Goal: Transaction & Acquisition: Purchase product/service

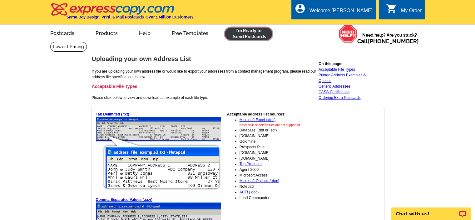
click at [251, 37] on link at bounding box center [249, 33] width 48 height 12
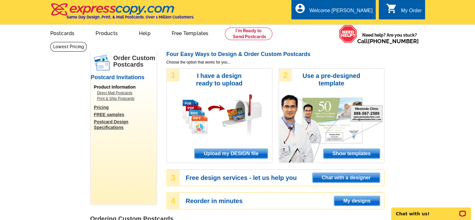
click at [237, 155] on span "Upload my DESIGN file" at bounding box center [231, 153] width 73 height 9
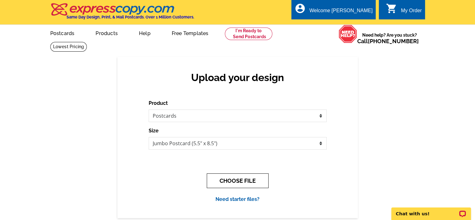
click at [244, 182] on button "CHOOSE FILE" at bounding box center [238, 180] width 62 height 15
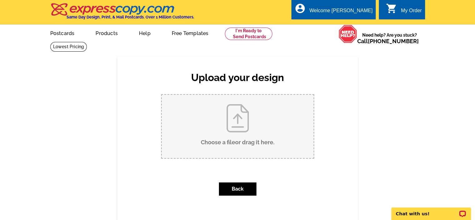
click at [233, 137] on input "Choose a file or drag it here ." at bounding box center [238, 126] width 152 height 63
type input "C:\fakepath\1.jpg"
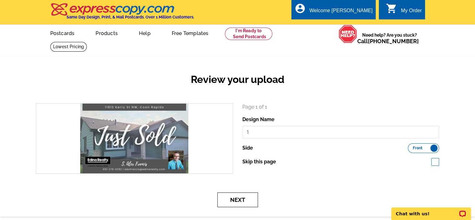
click at [243, 198] on button "Next" at bounding box center [237, 199] width 41 height 15
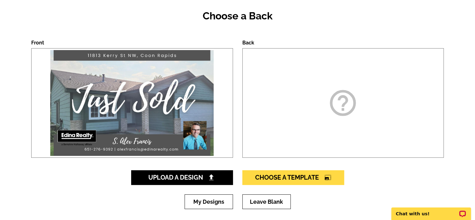
scroll to position [64, 0]
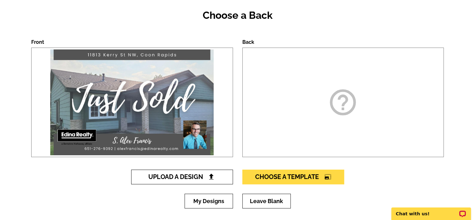
click at [200, 178] on span "Upload A Design" at bounding box center [181, 176] width 67 height 7
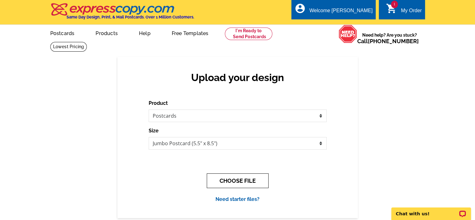
click at [245, 178] on button "CHOOSE FILE" at bounding box center [238, 180] width 62 height 15
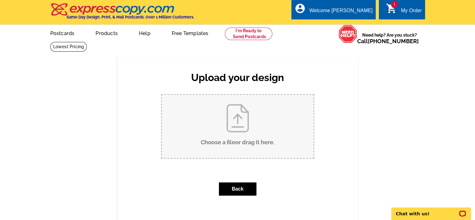
click at [237, 131] on input "Choose a file or drag it here ." at bounding box center [238, 126] width 152 height 63
type input "C:\fakepath\2.jpg"
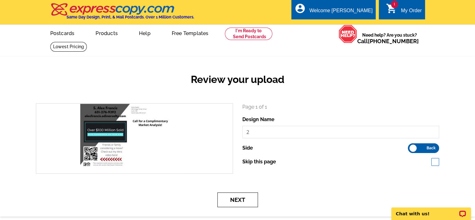
click at [235, 200] on button "Next" at bounding box center [237, 199] width 41 height 15
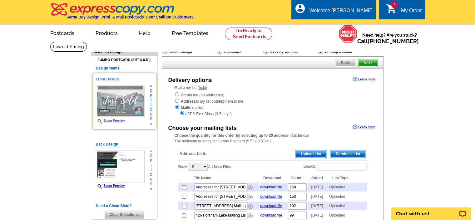
click at [114, 121] on link "Zoom Preview" at bounding box center [110, 120] width 29 height 3
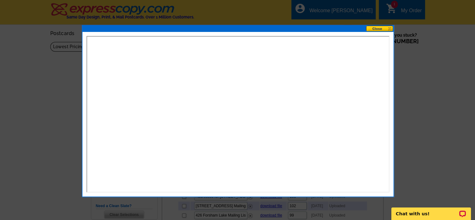
click at [390, 29] on button at bounding box center [379, 29] width 27 height 6
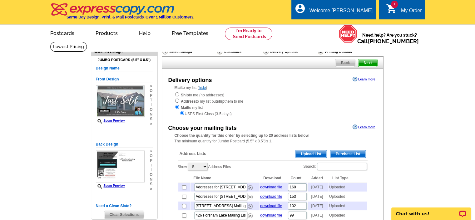
click at [310, 155] on span "Upload List" at bounding box center [310, 153] width 31 height 7
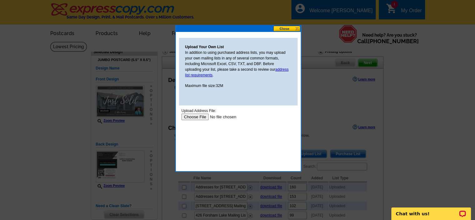
click at [197, 119] on input "file" at bounding box center [220, 116] width 79 height 7
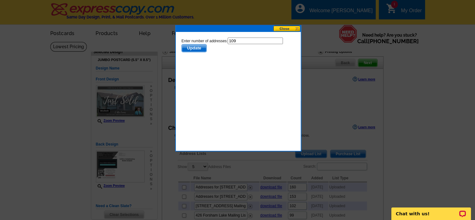
click at [196, 48] on span "Update" at bounding box center [193, 47] width 25 height 7
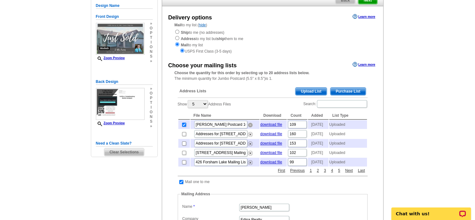
click at [250, 126] on img at bounding box center [250, 124] width 5 height 5
click at [308, 93] on span "Upload List" at bounding box center [310, 90] width 31 height 7
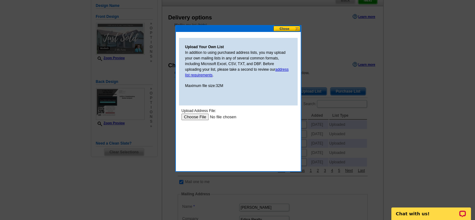
click at [197, 119] on input "file" at bounding box center [220, 116] width 79 height 7
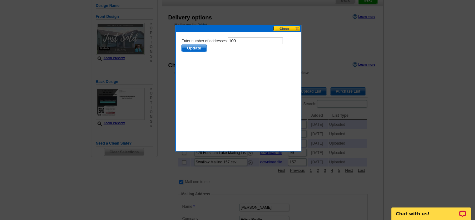
click at [200, 49] on span "Update" at bounding box center [193, 47] width 25 height 7
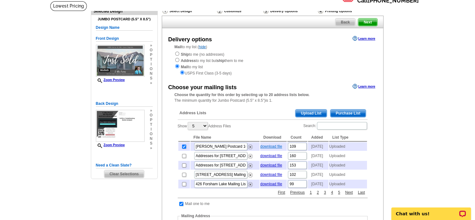
click at [269, 147] on link "download file" at bounding box center [271, 146] width 22 height 4
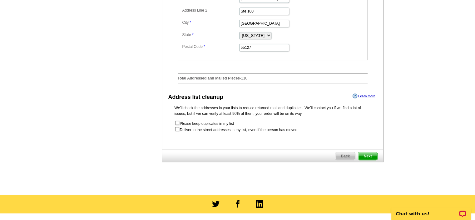
scroll to position [297, 0]
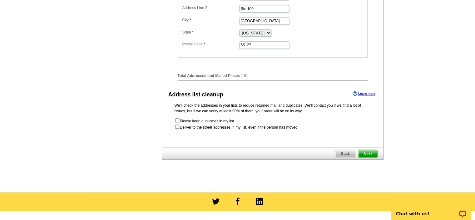
click at [368, 157] on span "Next" at bounding box center [367, 153] width 19 height 7
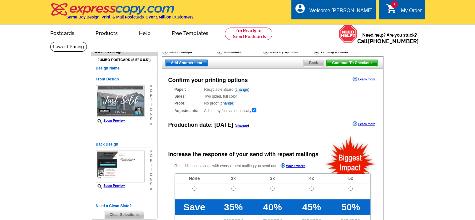
radio input "false"
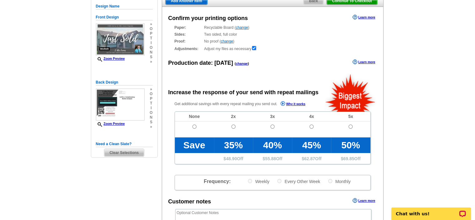
scroll to position [63, 0]
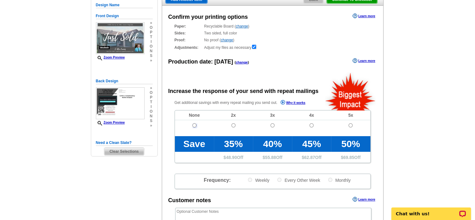
click at [193, 124] on input "radio" at bounding box center [194, 125] width 4 height 4
radio input "true"
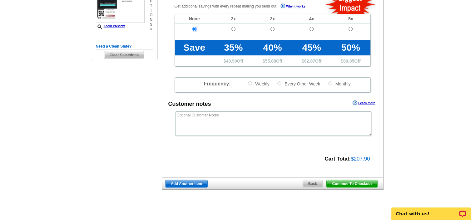
scroll to position [157, 0]
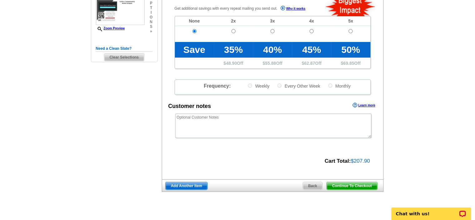
click at [353, 185] on span "Continue To Checkout" at bounding box center [352, 185] width 50 height 7
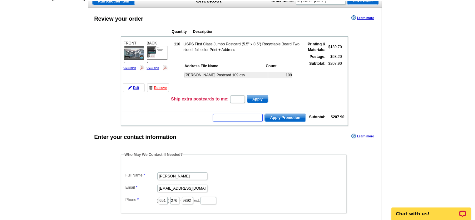
click at [226, 115] on input "text" at bounding box center [238, 117] width 50 height 7
type input "Hurry40"
click at [287, 116] on span "Apply Promotion" at bounding box center [285, 117] width 41 height 7
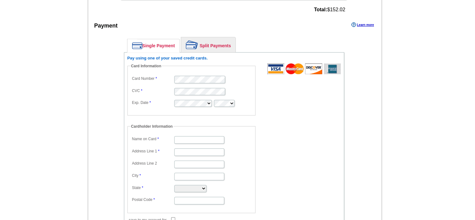
scroll to position [286, 0]
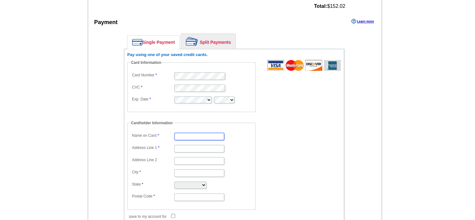
type input "Stephen Francis"
click at [181, 145] on input "Address Line 1" at bounding box center [199, 148] width 50 height 7
type input "1388 Woodcrest Avenue"
type input "Shoreview"
select select "MN"
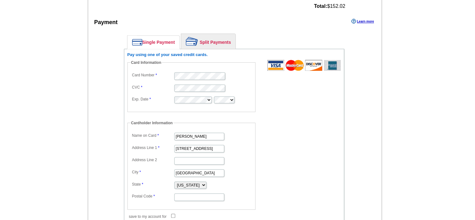
type input "55126"
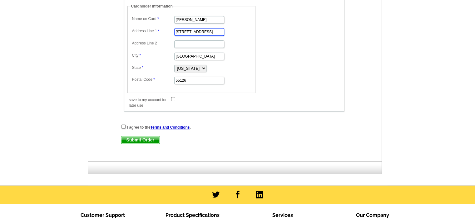
scroll to position [406, 0]
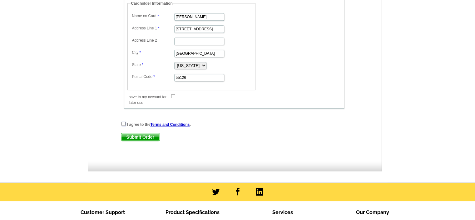
click at [123, 121] on input "checkbox" at bounding box center [123, 123] width 4 height 4
checkbox input "true"
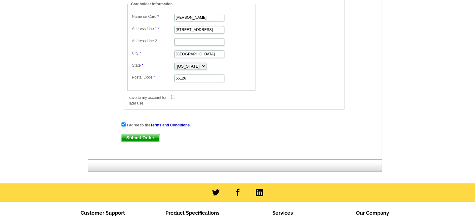
scroll to position [406, 0]
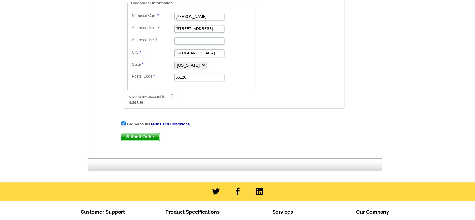
click at [146, 133] on span "Submit Order" at bounding box center [140, 136] width 38 height 7
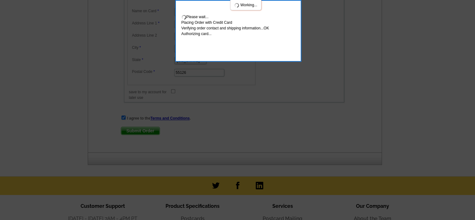
scroll to position [440, 0]
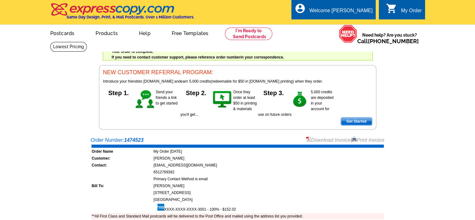
click at [404, 15] on div "My Order" at bounding box center [411, 12] width 21 height 9
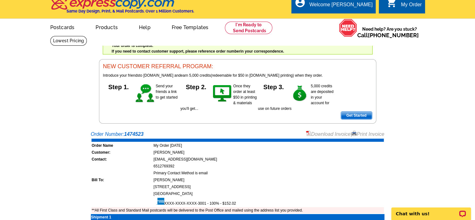
scroll to position [1, 0]
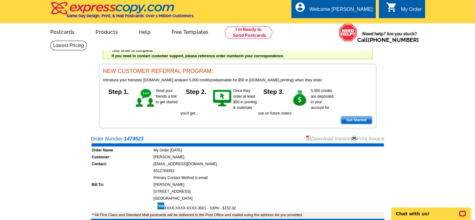
click at [366, 139] on link "Print Invoice" at bounding box center [368, 138] width 32 height 5
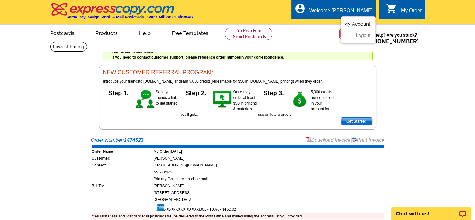
click at [357, 27] on link "My Account" at bounding box center [356, 24] width 27 height 6
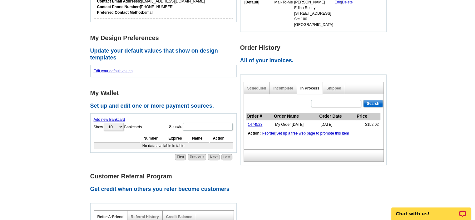
scroll to position [150, 0]
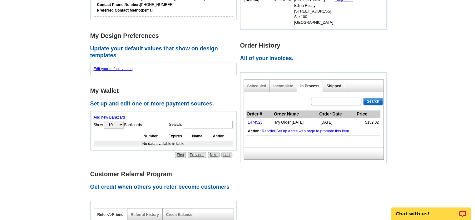
click at [337, 84] on link "Shipped" at bounding box center [333, 86] width 15 height 4
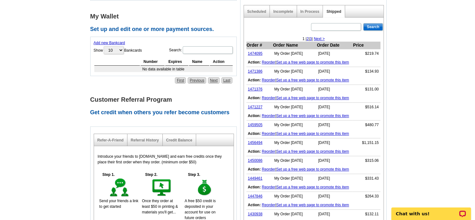
scroll to position [232, 0]
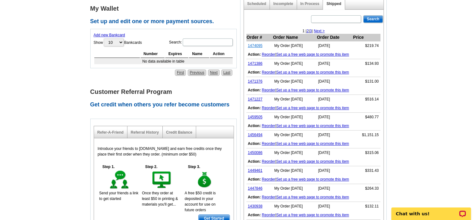
click at [257, 46] on link "1474095" at bounding box center [255, 45] width 15 height 4
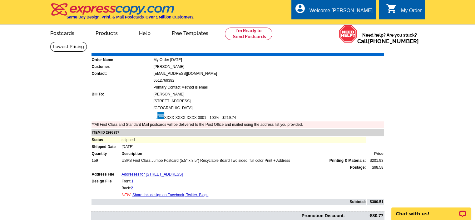
click at [366, 48] on link "Print Invoice" at bounding box center [368, 48] width 32 height 5
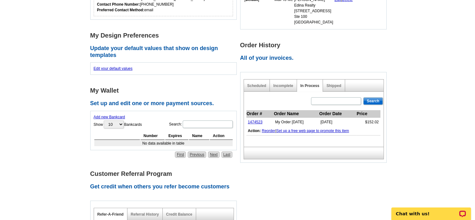
scroll to position [145, 0]
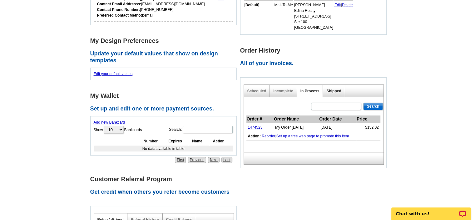
click at [331, 92] on link "Shipped" at bounding box center [333, 91] width 15 height 4
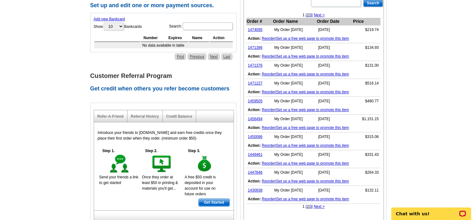
scroll to position [250, 0]
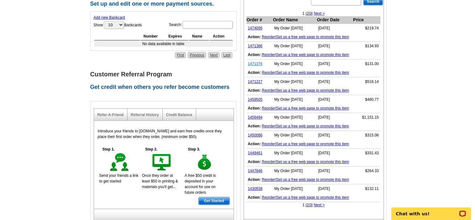
click at [257, 64] on link "1471376" at bounding box center [255, 64] width 15 height 4
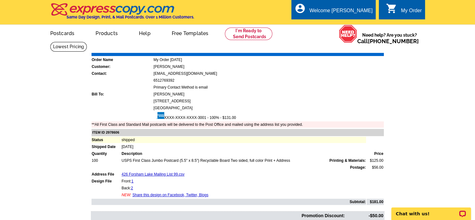
click at [369, 49] on link "Print Invoice" at bounding box center [368, 48] width 32 height 5
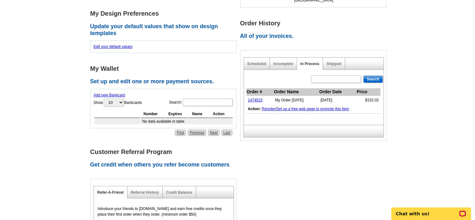
scroll to position [169, 0]
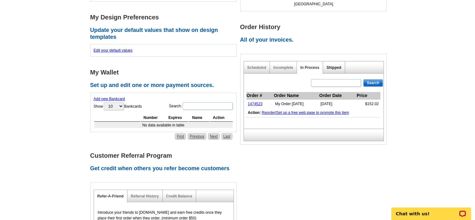
click at [333, 69] on link "Shipped" at bounding box center [333, 67] width 15 height 4
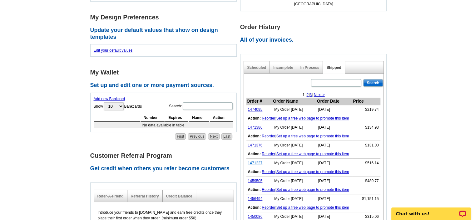
click at [254, 162] on link "1471227" at bounding box center [255, 162] width 15 height 4
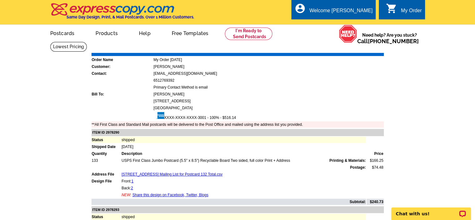
click at [369, 49] on link "Print Invoice" at bounding box center [368, 48] width 32 height 5
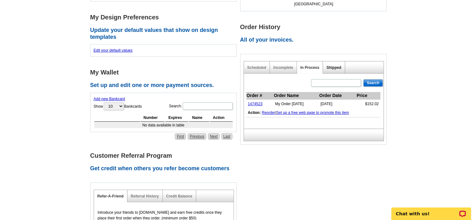
click at [333, 66] on link "Shipped" at bounding box center [333, 67] width 15 height 4
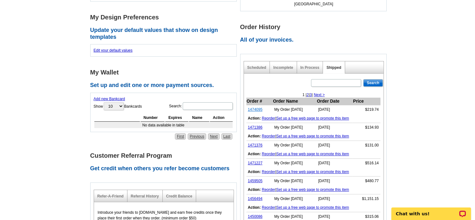
click at [255, 108] on link "1474095" at bounding box center [255, 109] width 15 height 4
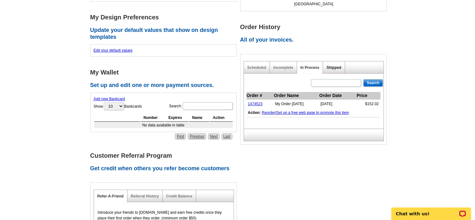
click at [339, 65] on link "Shipped" at bounding box center [333, 67] width 15 height 4
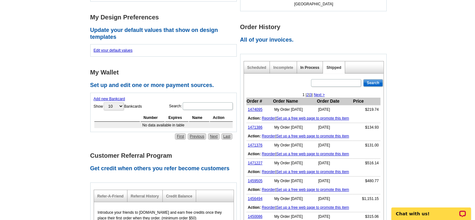
click at [307, 68] on link "In Process" at bounding box center [309, 67] width 19 height 4
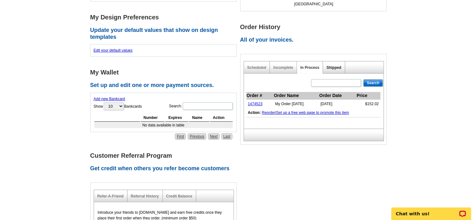
click at [335, 66] on link "Shipped" at bounding box center [333, 67] width 15 height 4
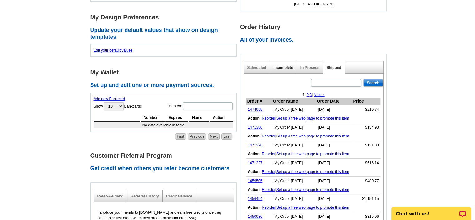
click at [284, 65] on link "Incomplete" at bounding box center [283, 67] width 20 height 4
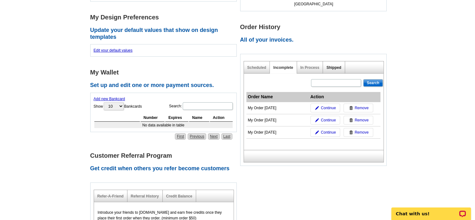
click at [333, 66] on link "Shipped" at bounding box center [333, 67] width 15 height 4
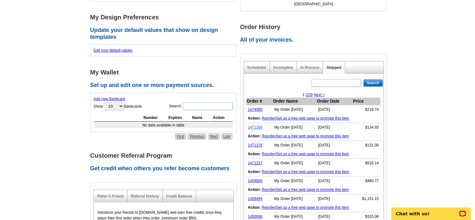
click at [256, 126] on link "1471386" at bounding box center [255, 127] width 15 height 4
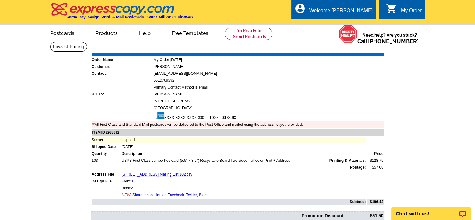
click at [367, 49] on link "Print Invoice" at bounding box center [368, 48] width 32 height 5
